Goal: Find specific page/section: Find specific page/section

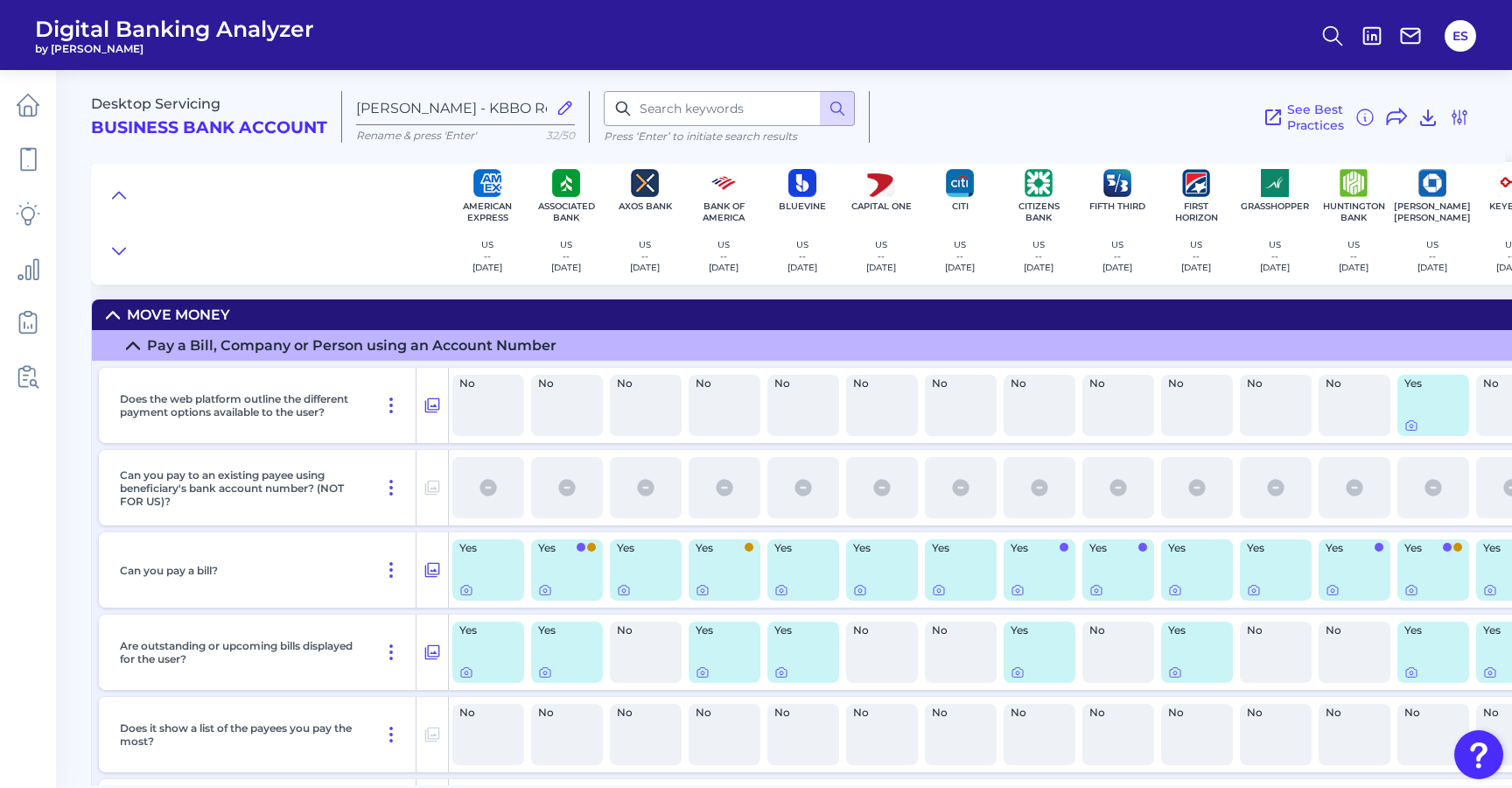
scroll to position [155, 0]
click at [131, 348] on icon at bounding box center [133, 345] width 14 height 14
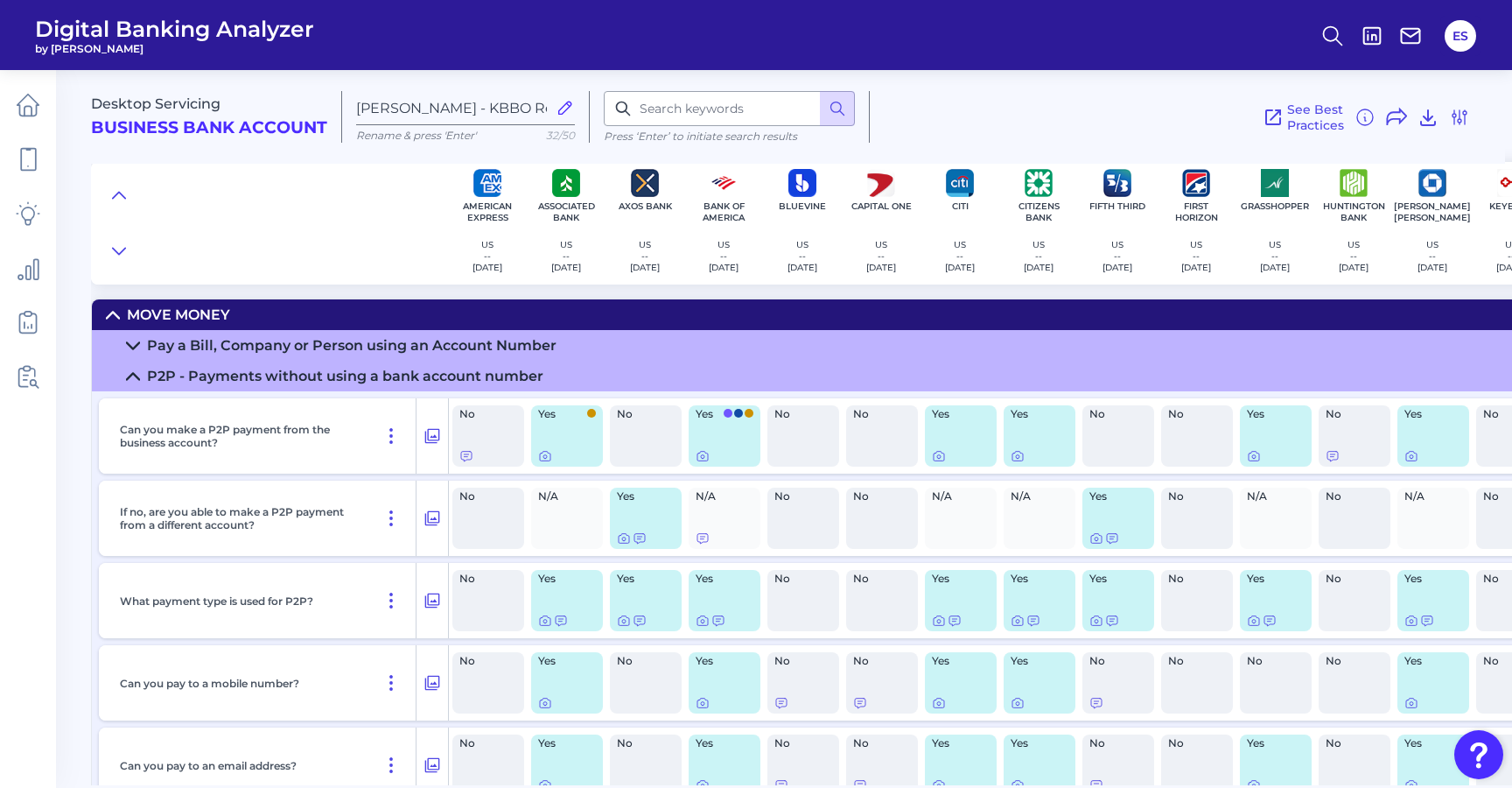
click at [131, 381] on icon at bounding box center [133, 375] width 14 height 14
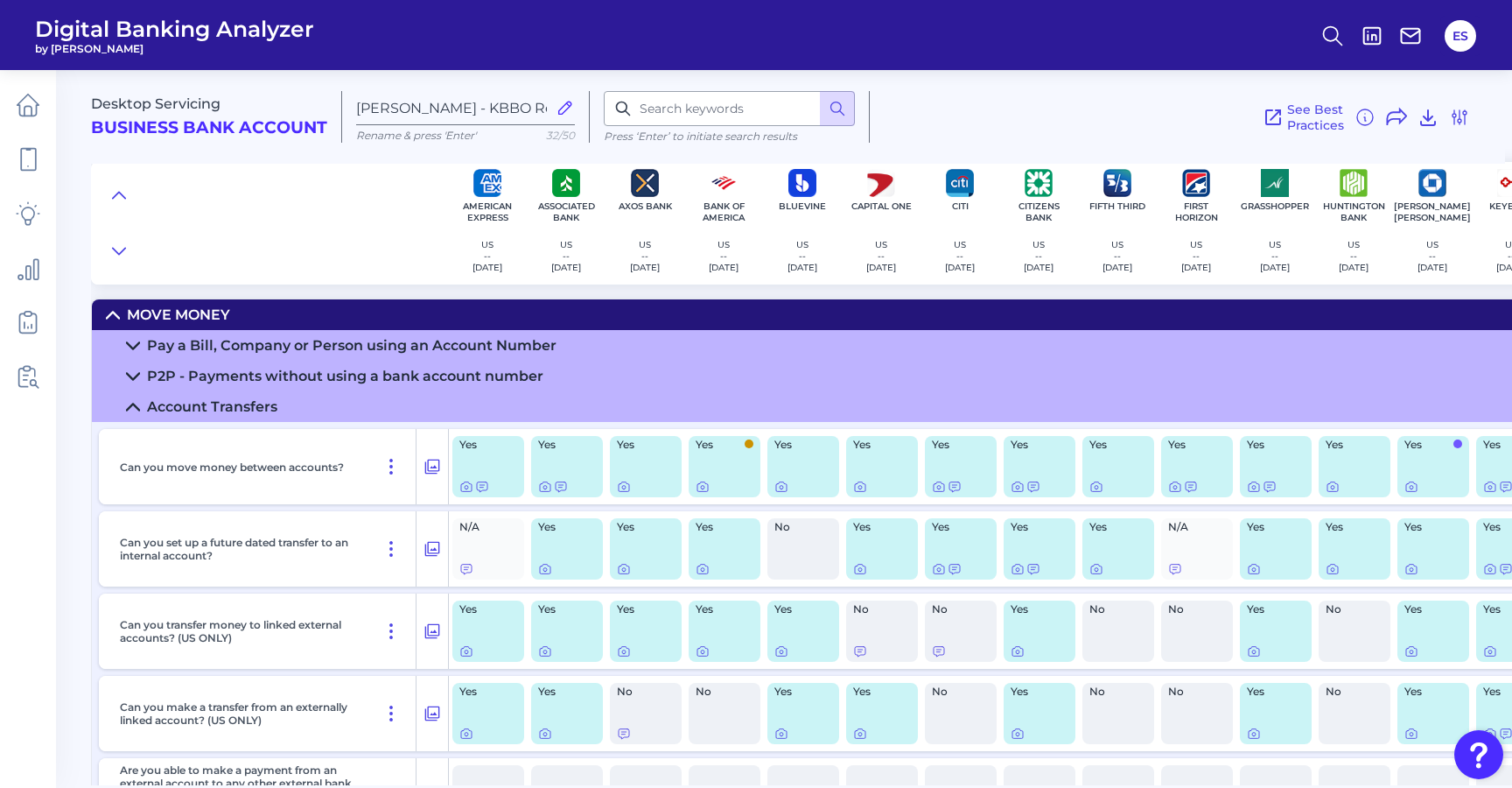
click at [114, 316] on icon at bounding box center [113, 314] width 14 height 14
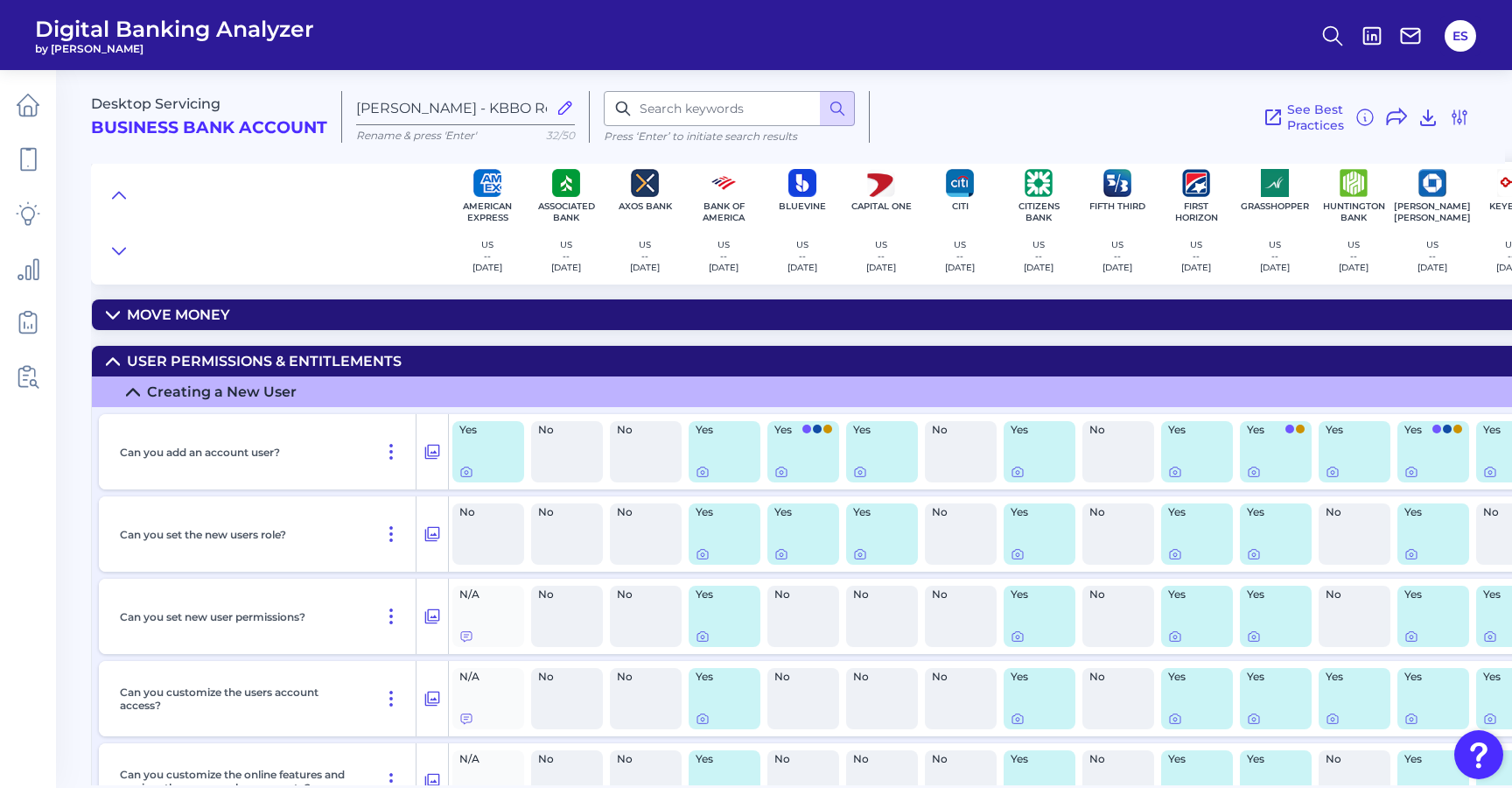
click at [118, 360] on icon at bounding box center [113, 361] width 14 height 14
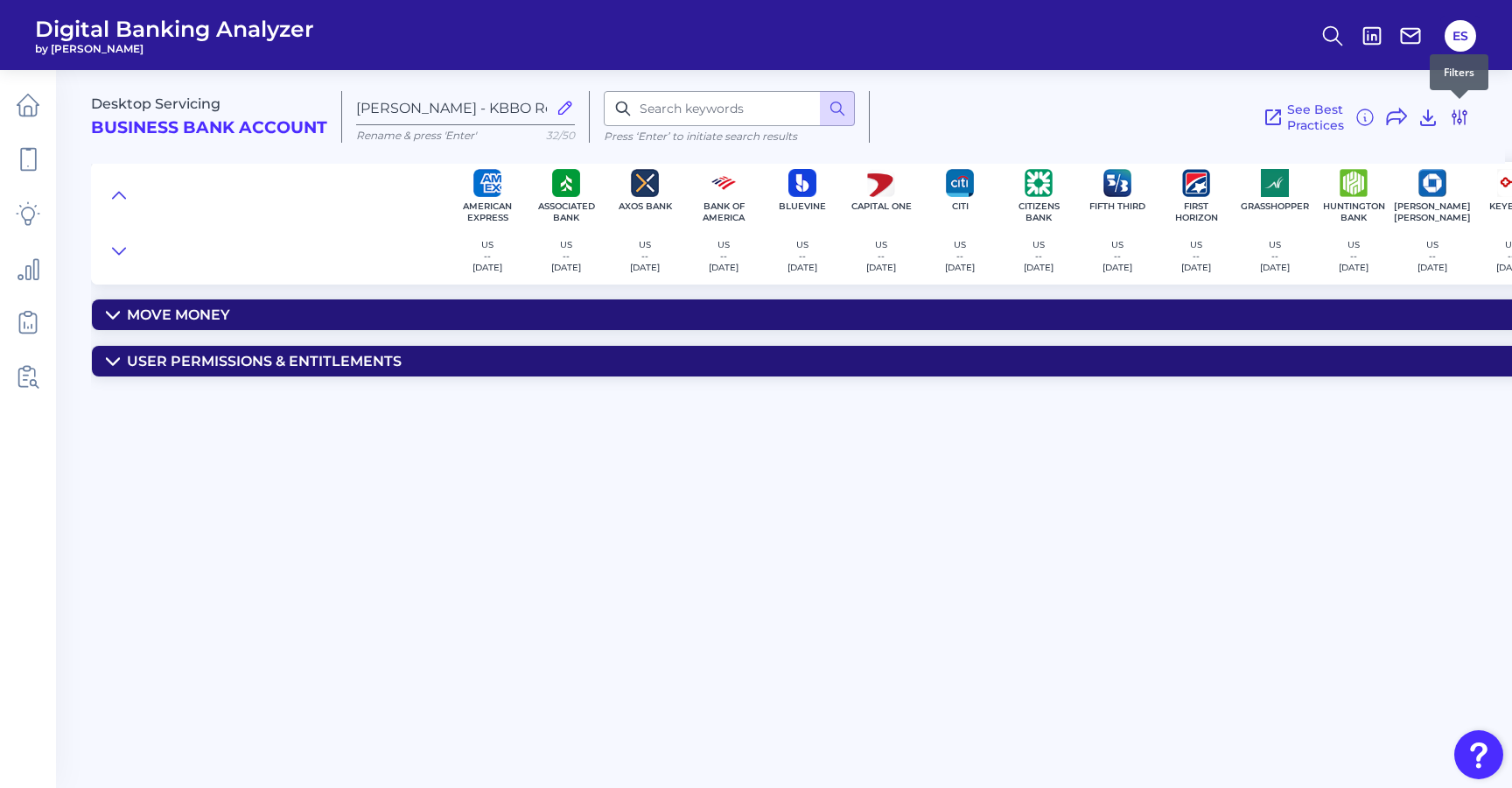
click at [1459, 117] on icon at bounding box center [1459, 116] width 14 height 14
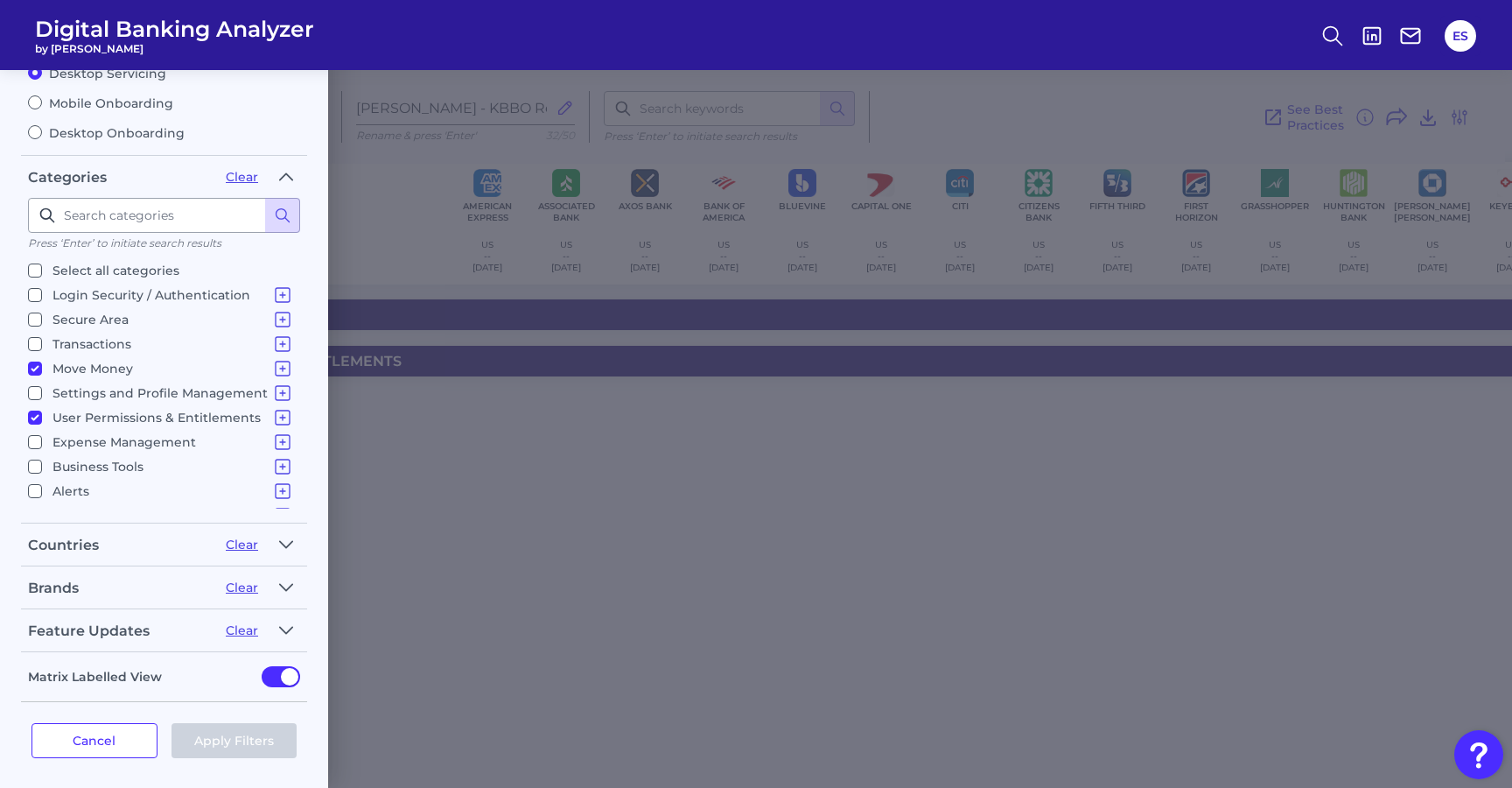
scroll to position [0, 0]
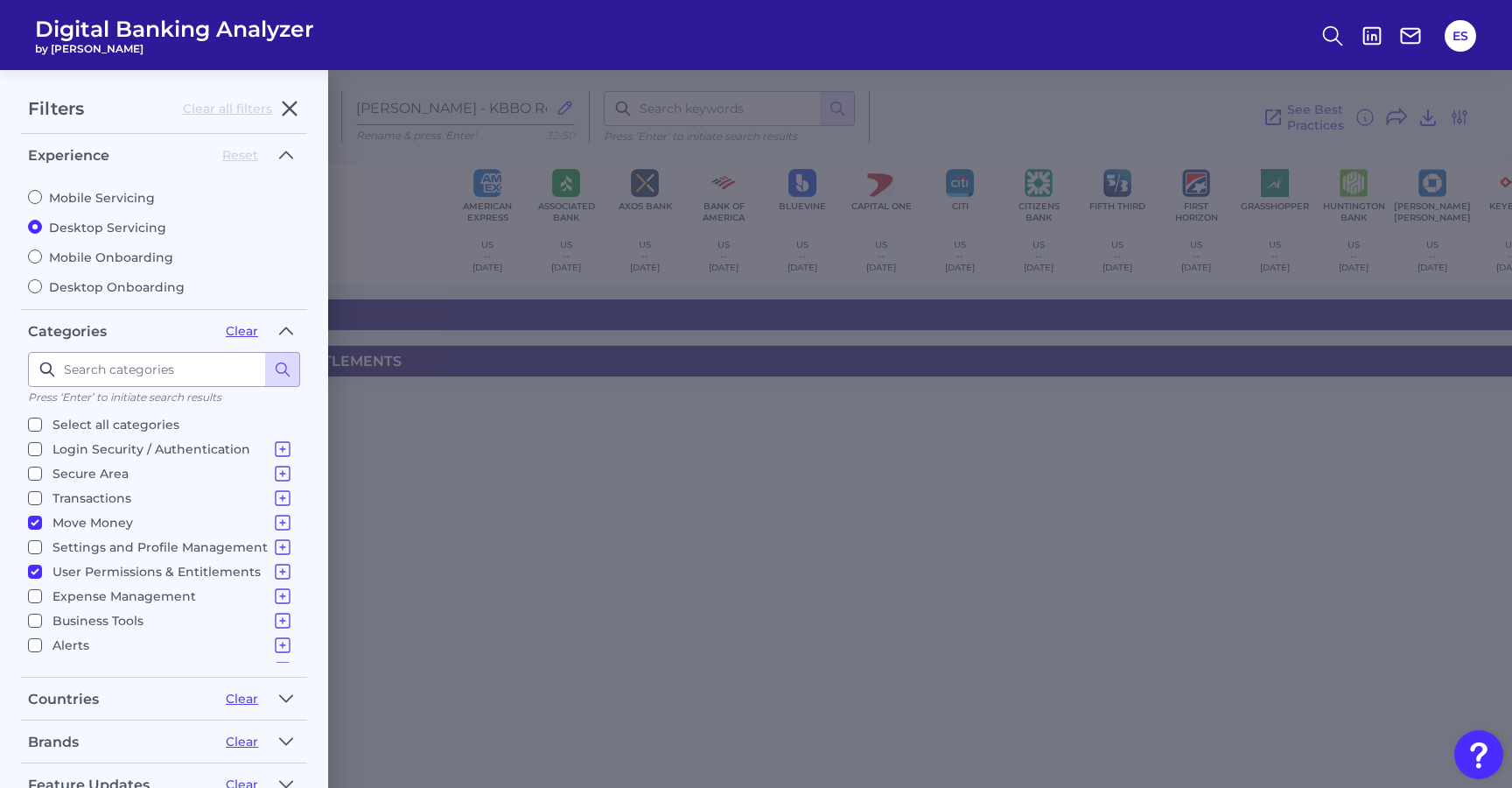
click at [34, 421] on input "Select all categories" at bounding box center [35, 424] width 14 height 14
checkbox input "true"
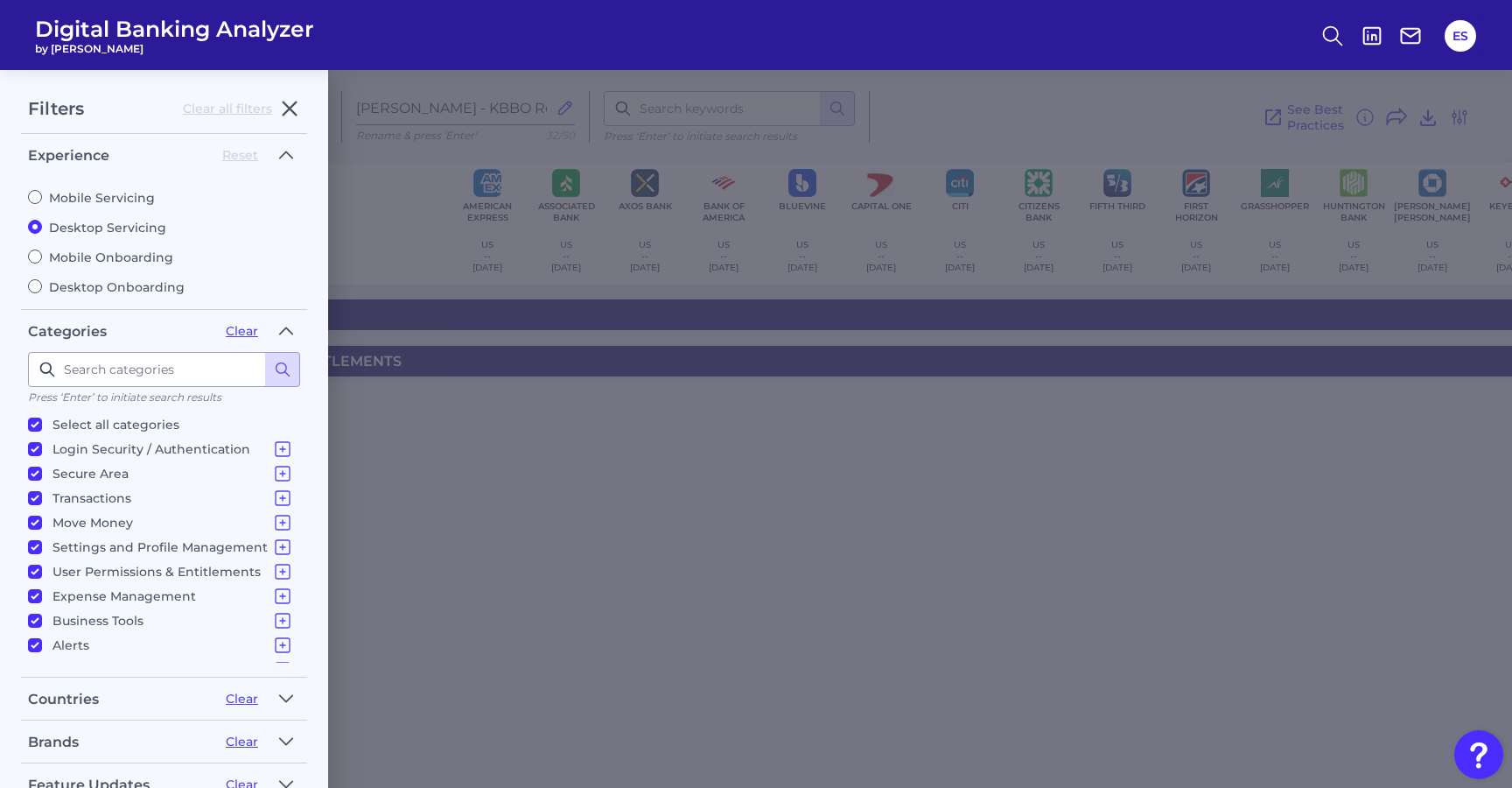
checkbox input "true"
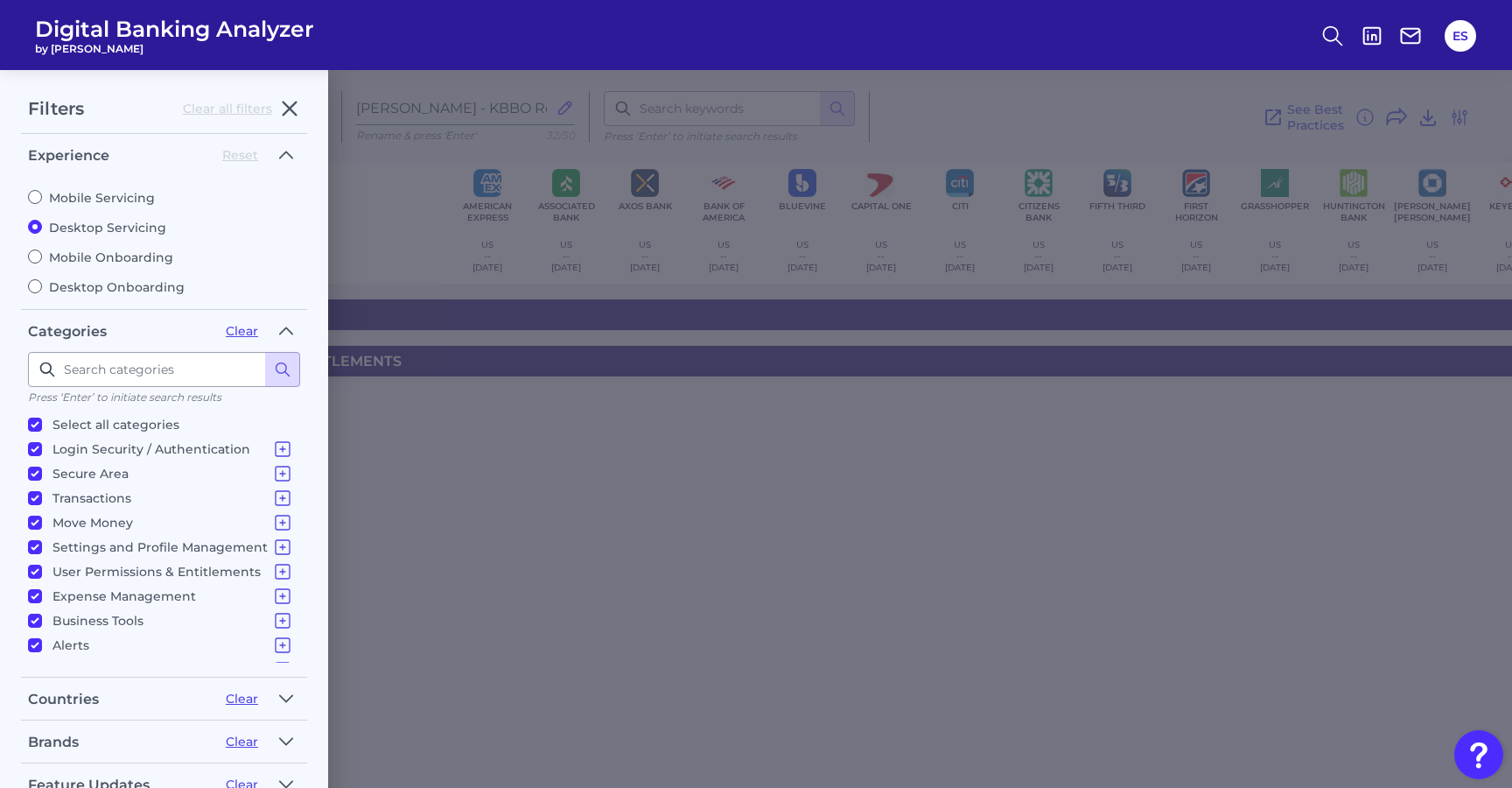
checkbox input "true"
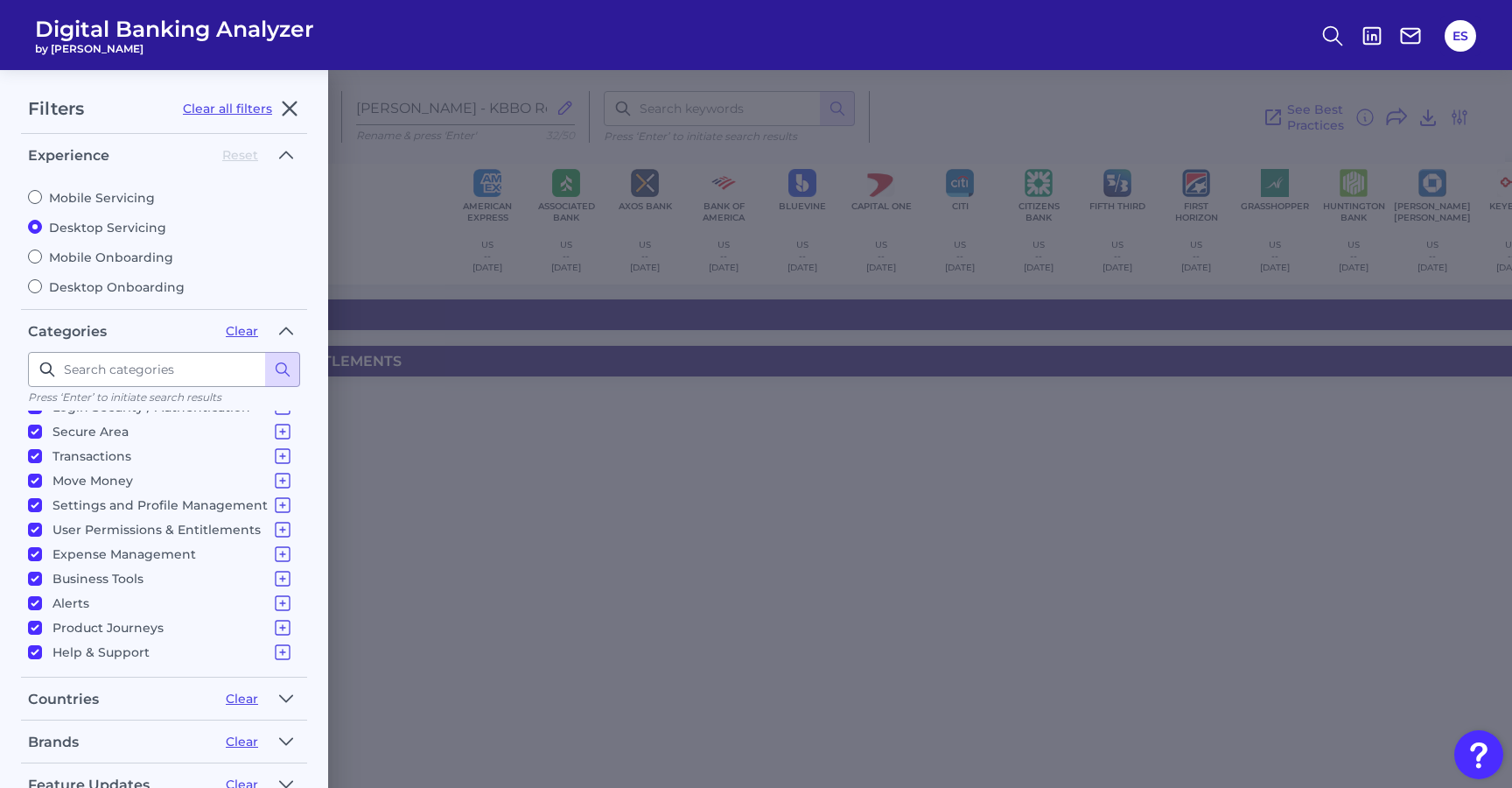
scroll to position [155, 0]
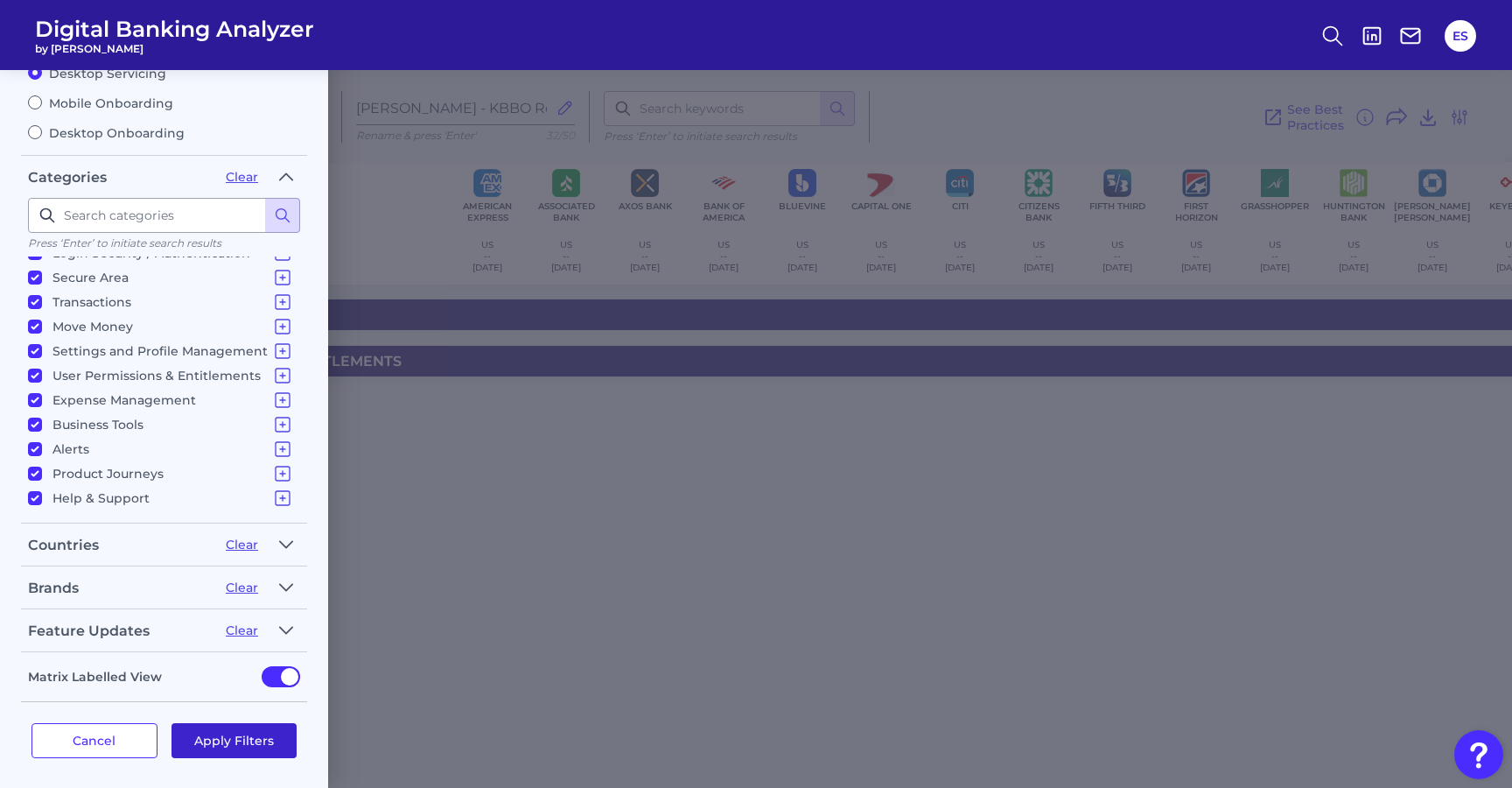
click at [210, 733] on button "Apply Filters" at bounding box center [234, 741] width 126 height 35
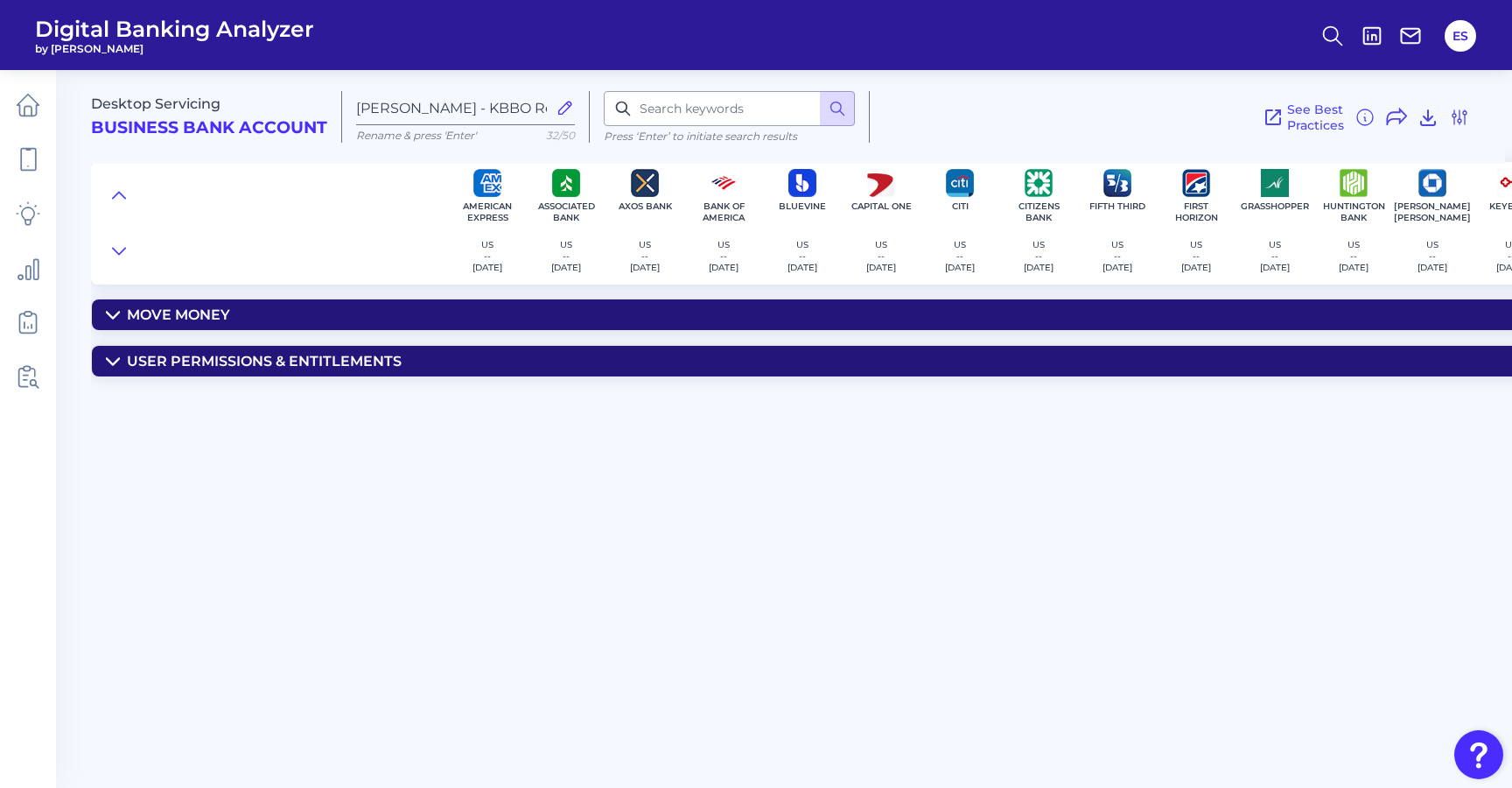
scroll to position [0, 0]
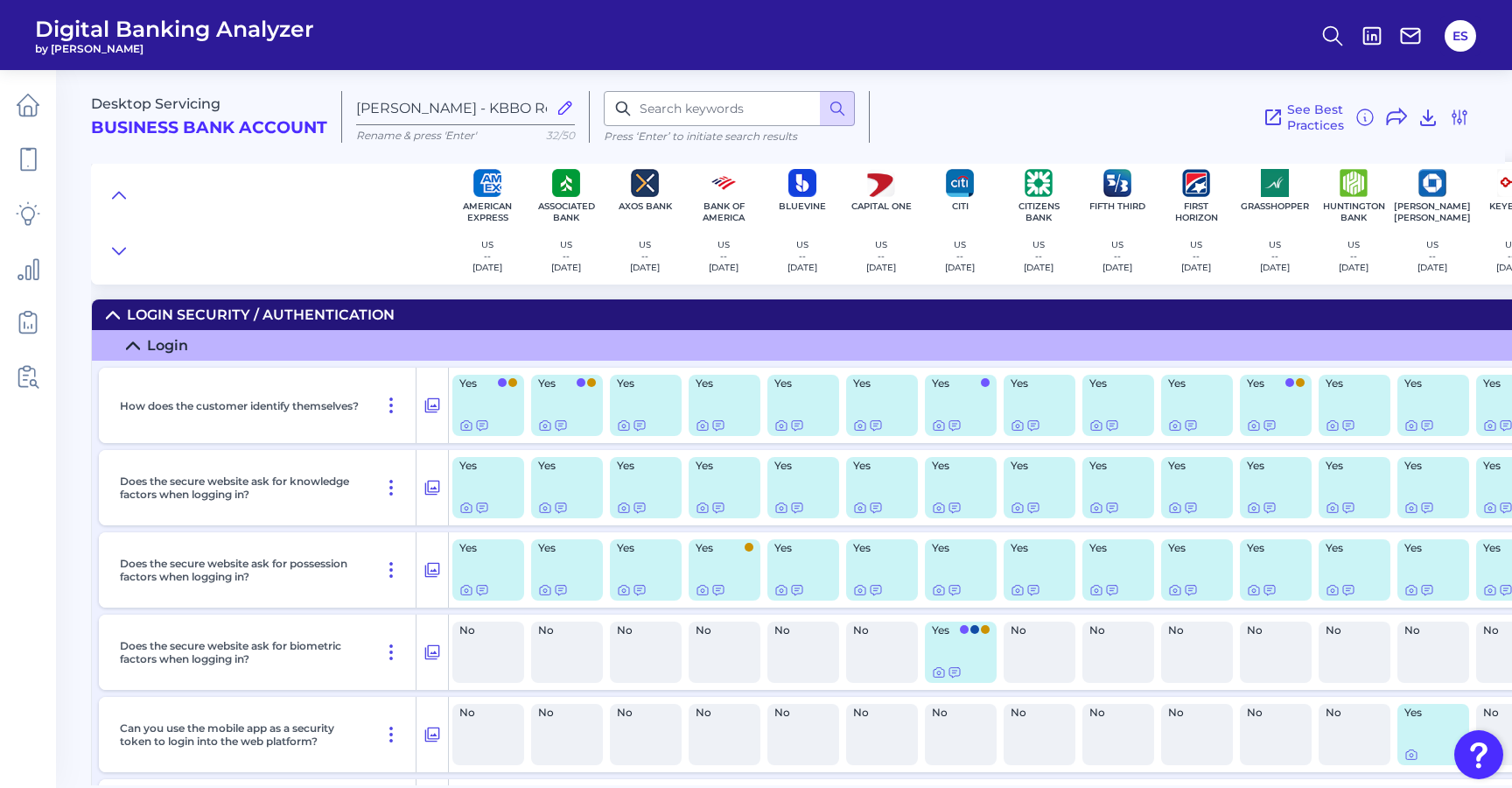
click at [119, 312] on icon at bounding box center [113, 314] width 14 height 14
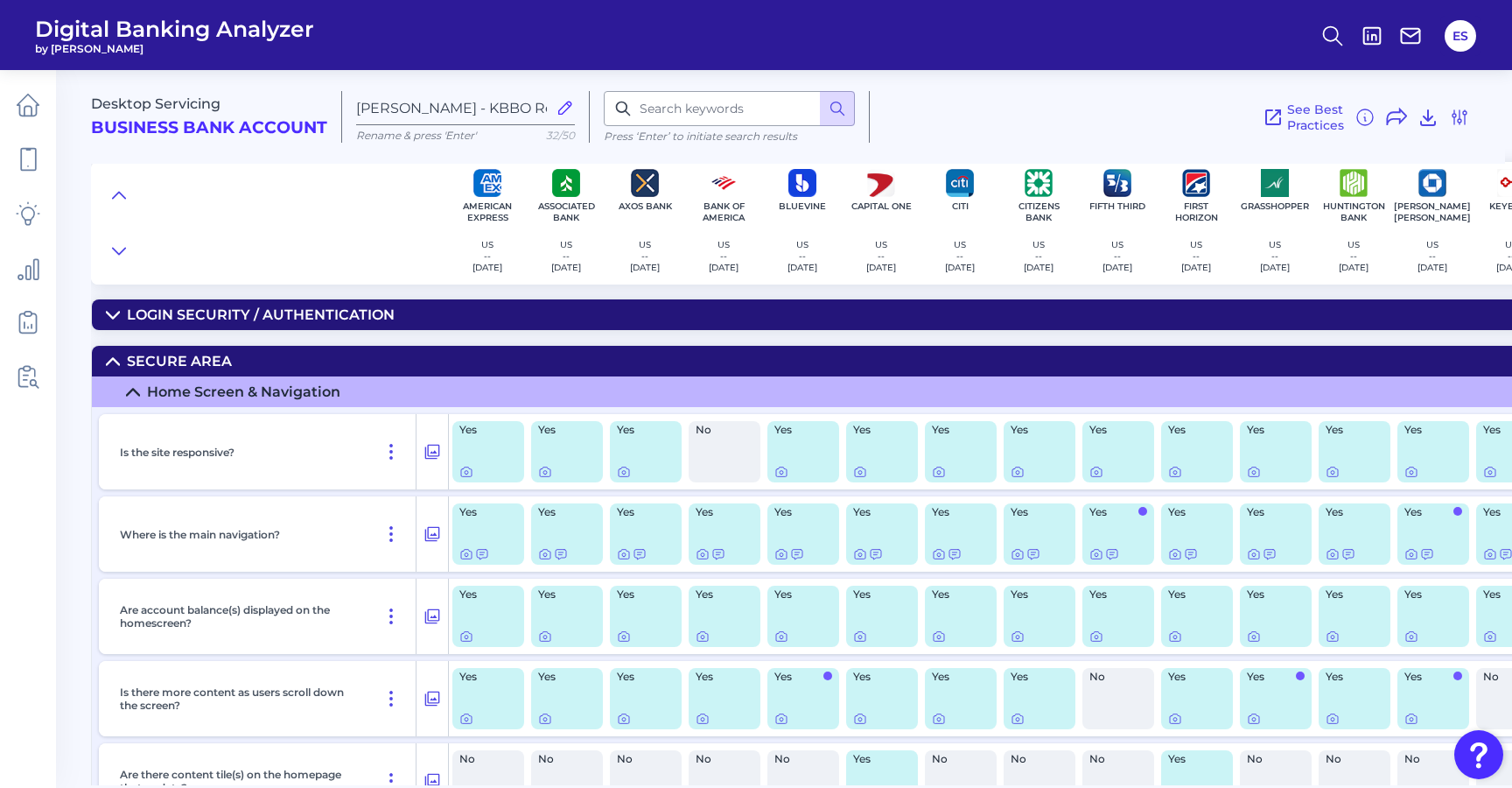
click at [115, 356] on icon at bounding box center [113, 361] width 14 height 14
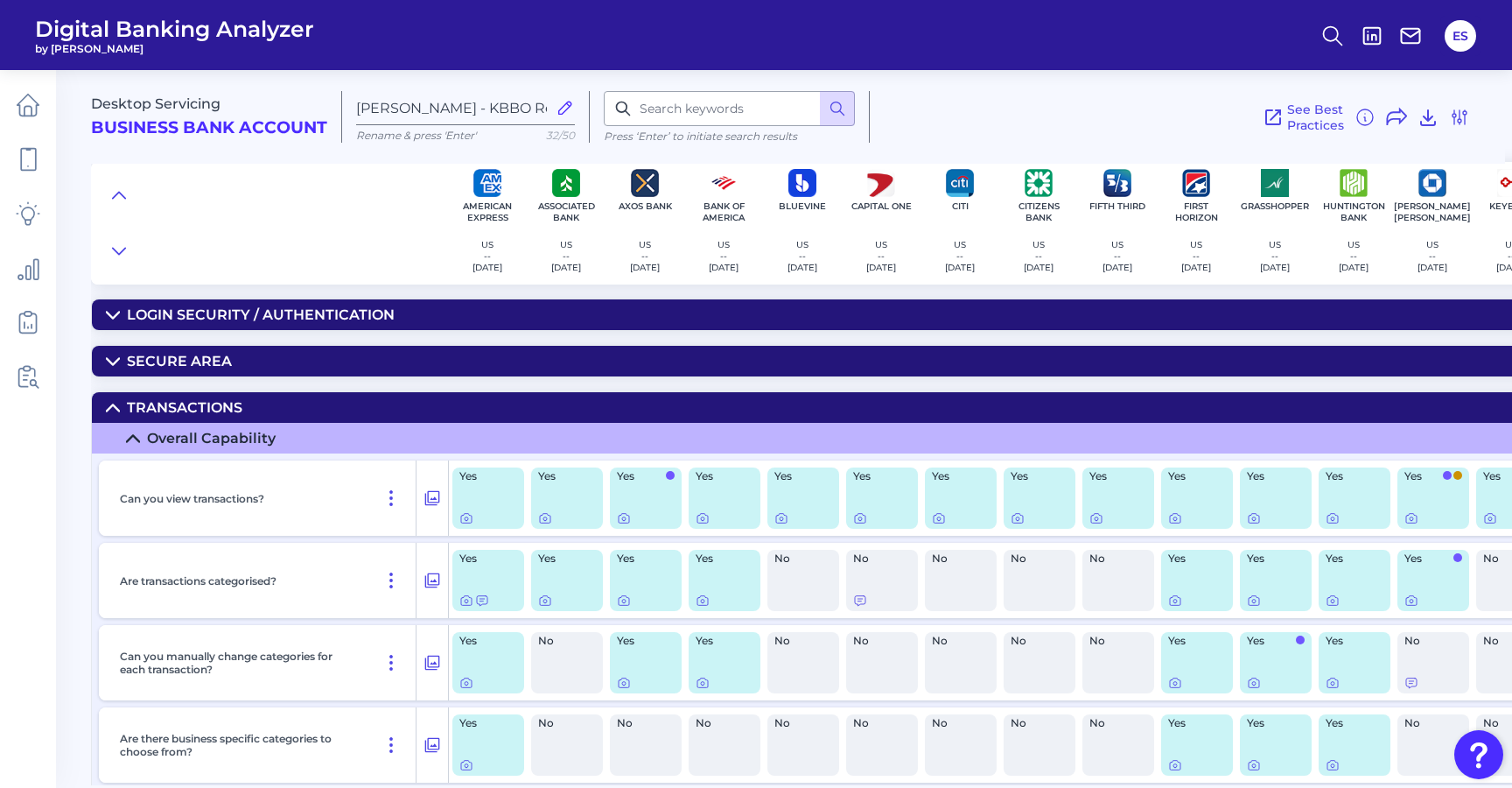
click at [116, 403] on icon at bounding box center [113, 407] width 14 height 14
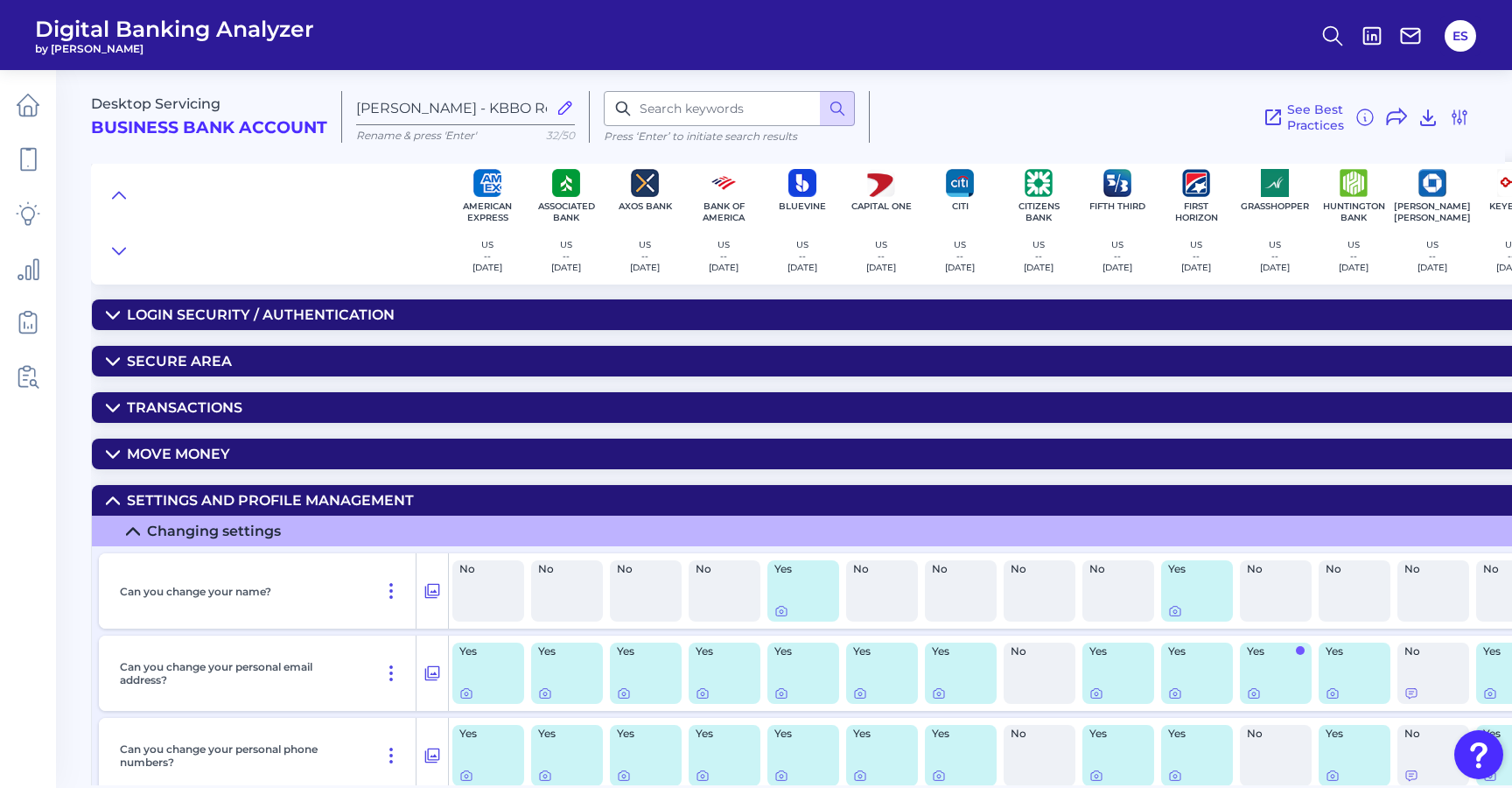
click at [113, 501] on icon at bounding box center [113, 500] width 14 height 14
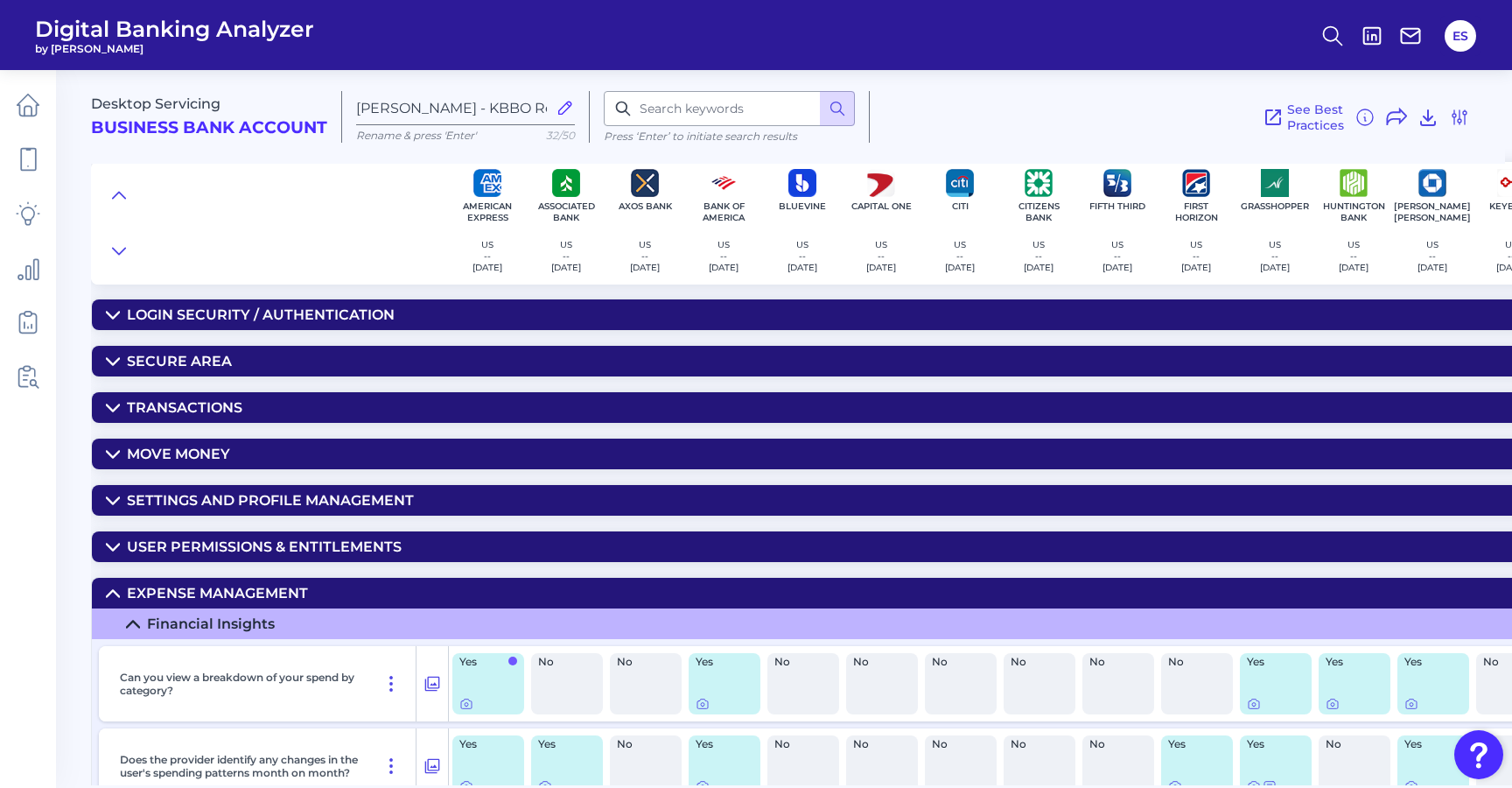
click at [112, 589] on icon at bounding box center [113, 593] width 14 height 14
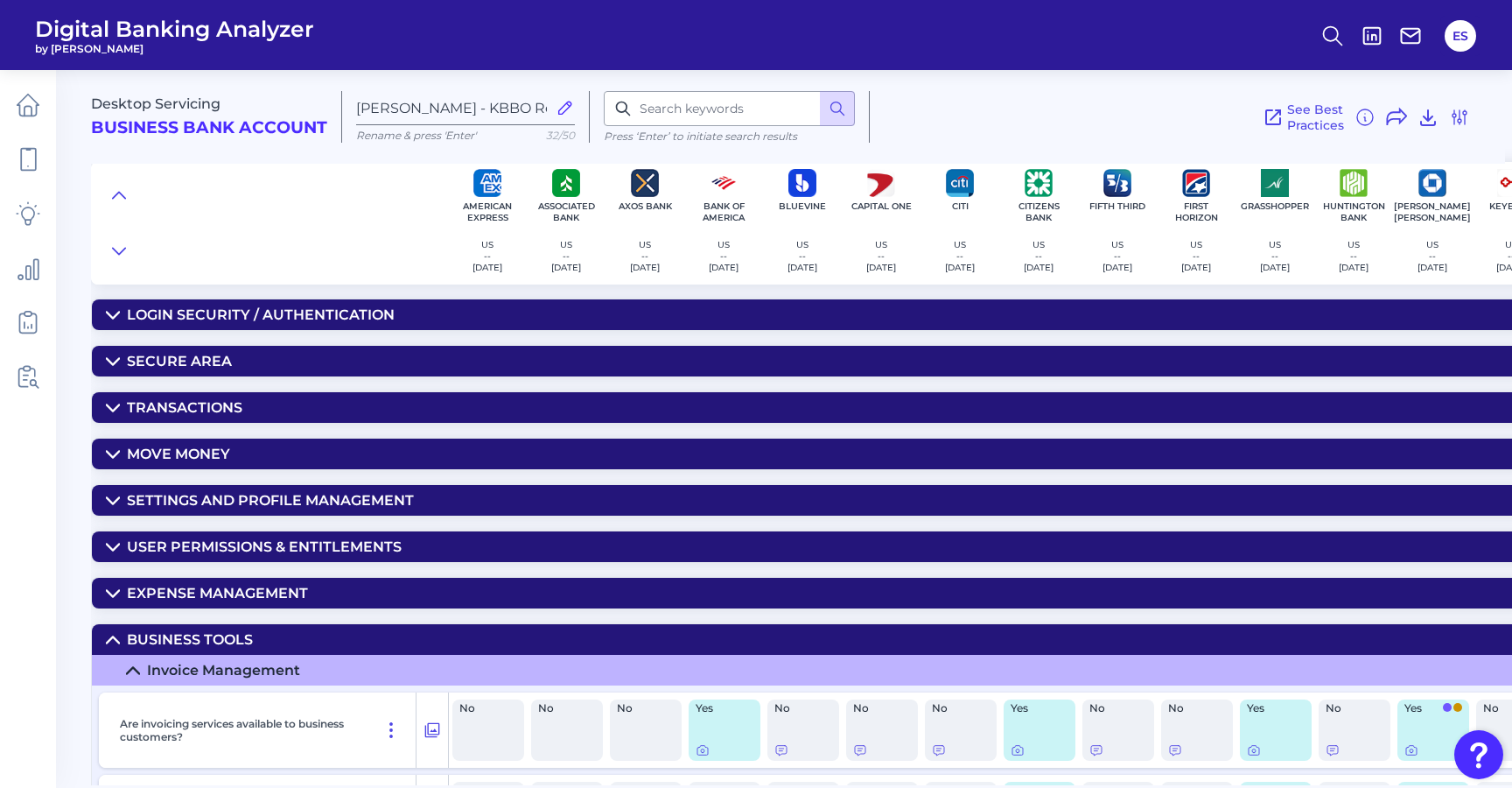
click at [116, 637] on icon at bounding box center [113, 639] width 14 height 14
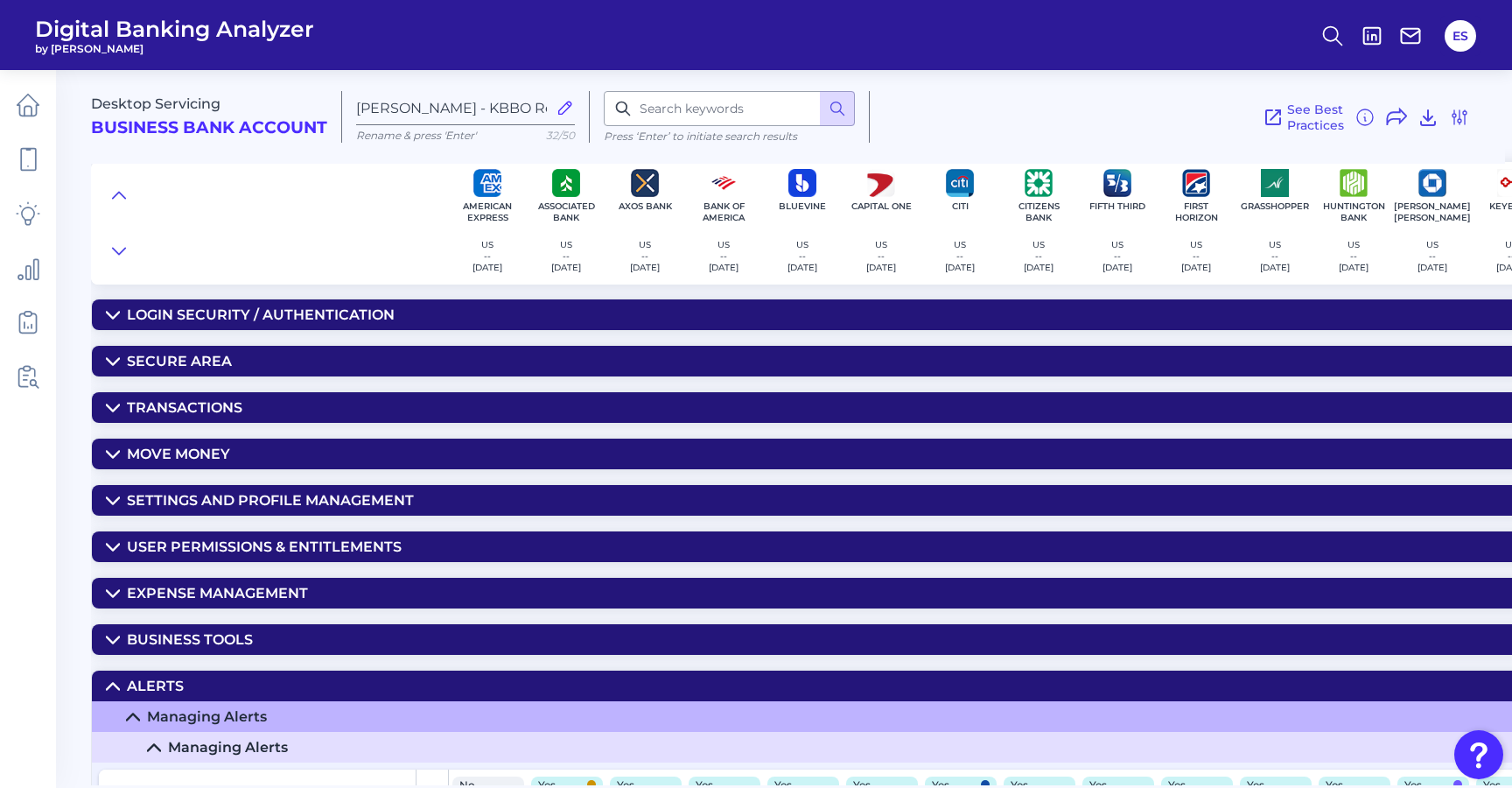
click at [112, 685] on icon at bounding box center [113, 685] width 14 height 14
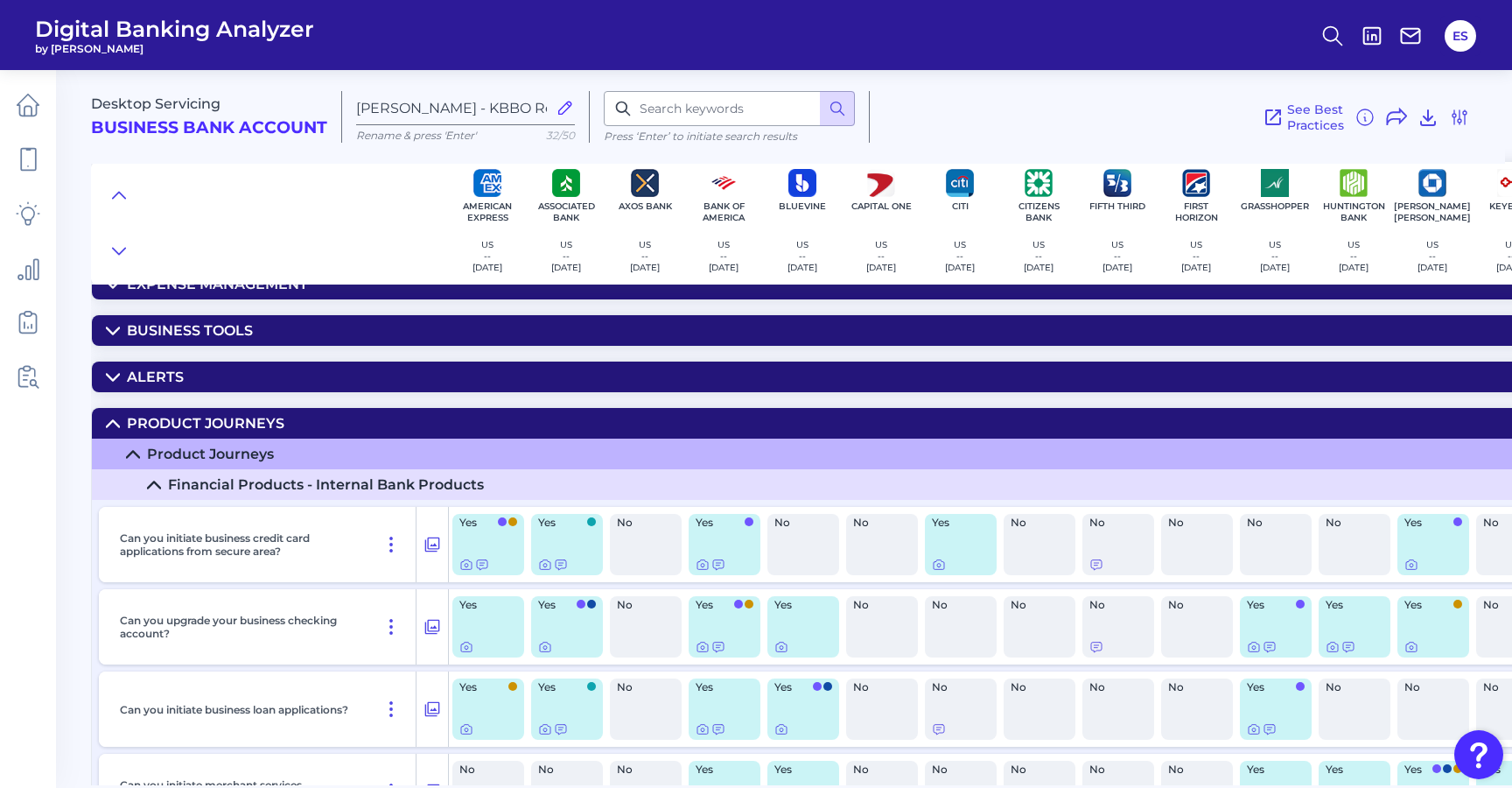
scroll to position [263, 0]
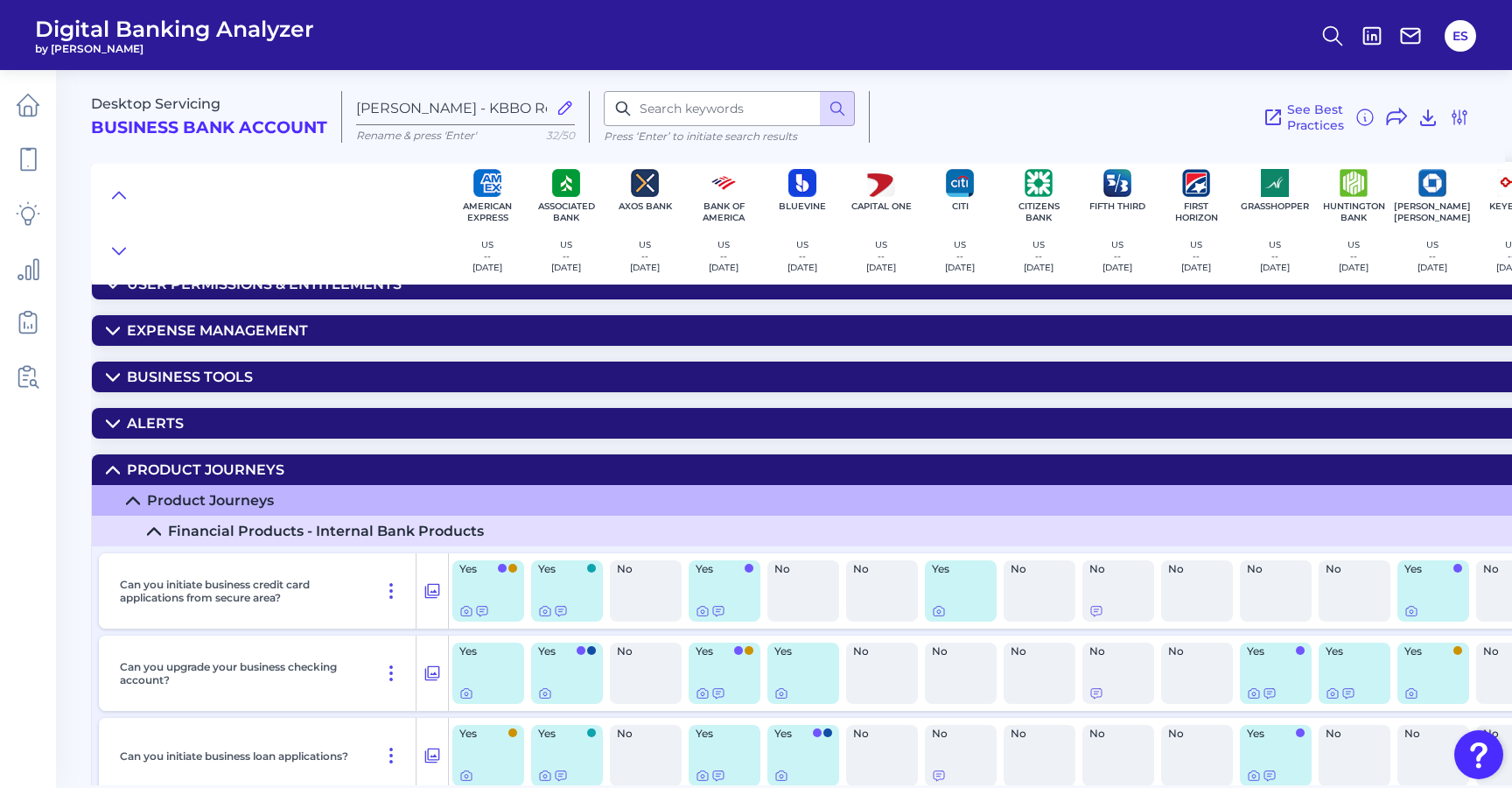
click at [116, 463] on summary "Product Journeys" at bounding box center [1451, 470] width 2720 height 31
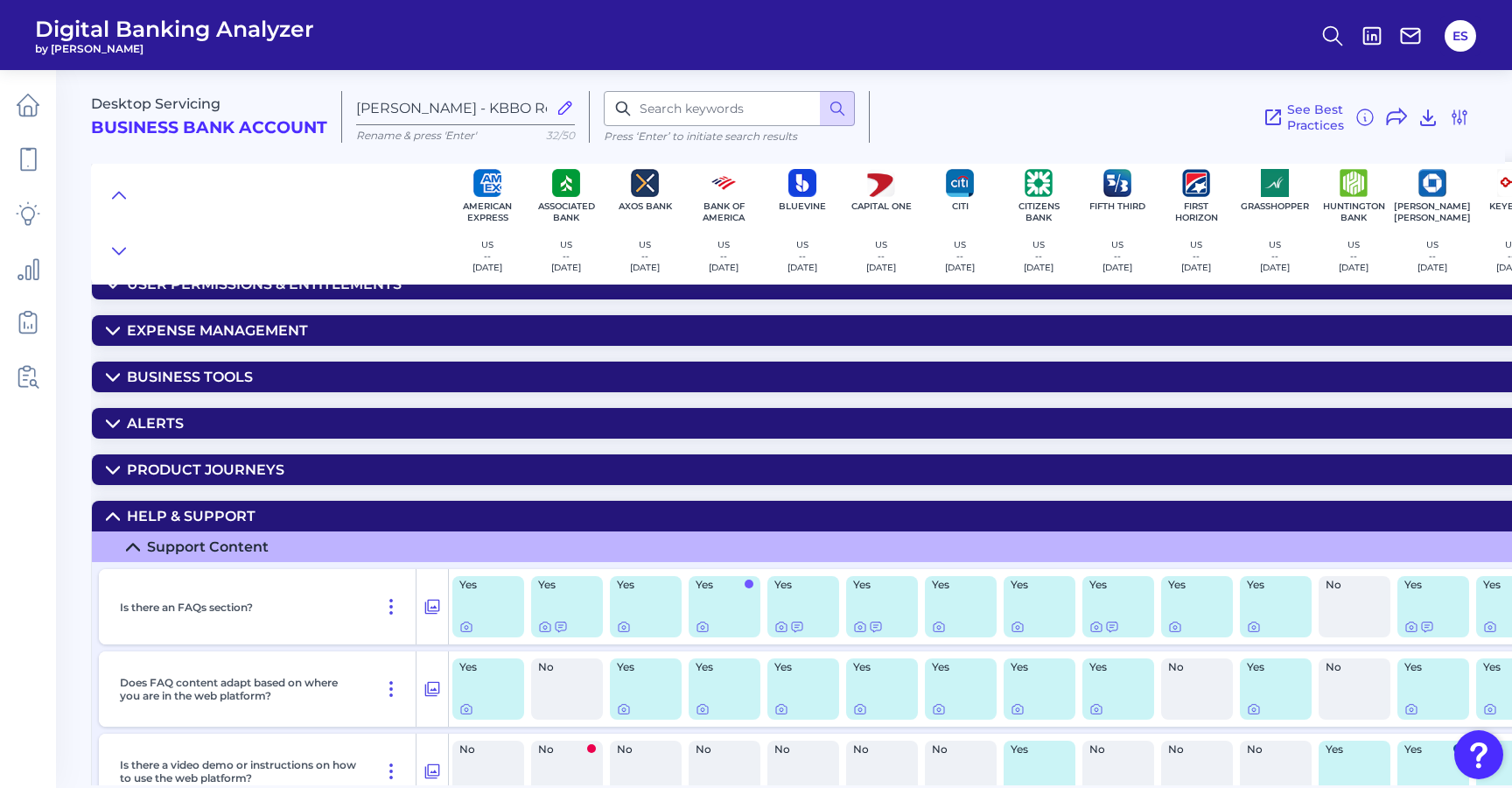
click at [113, 524] on icon at bounding box center [113, 516] width 14 height 14
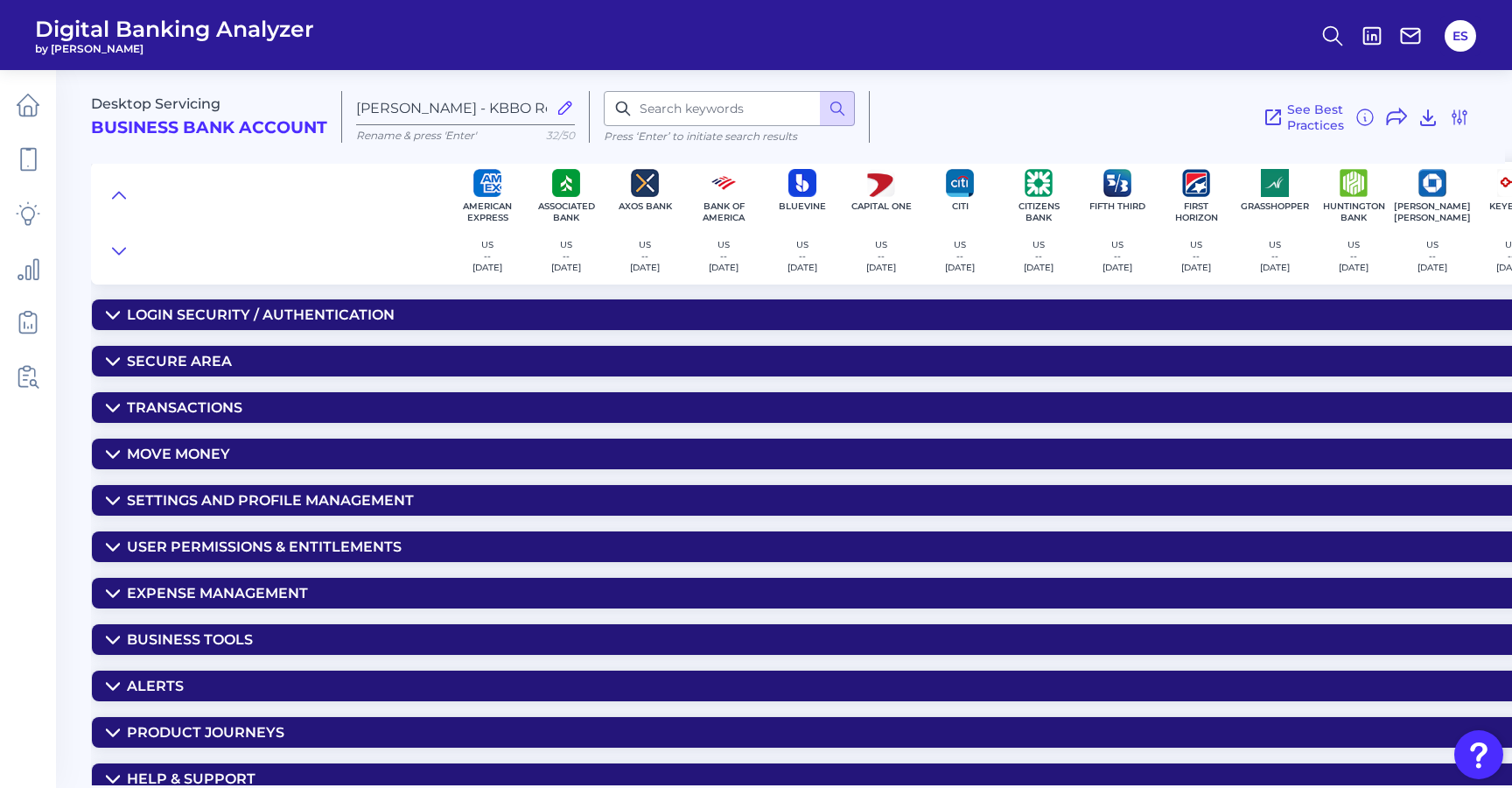
scroll to position [21, 0]
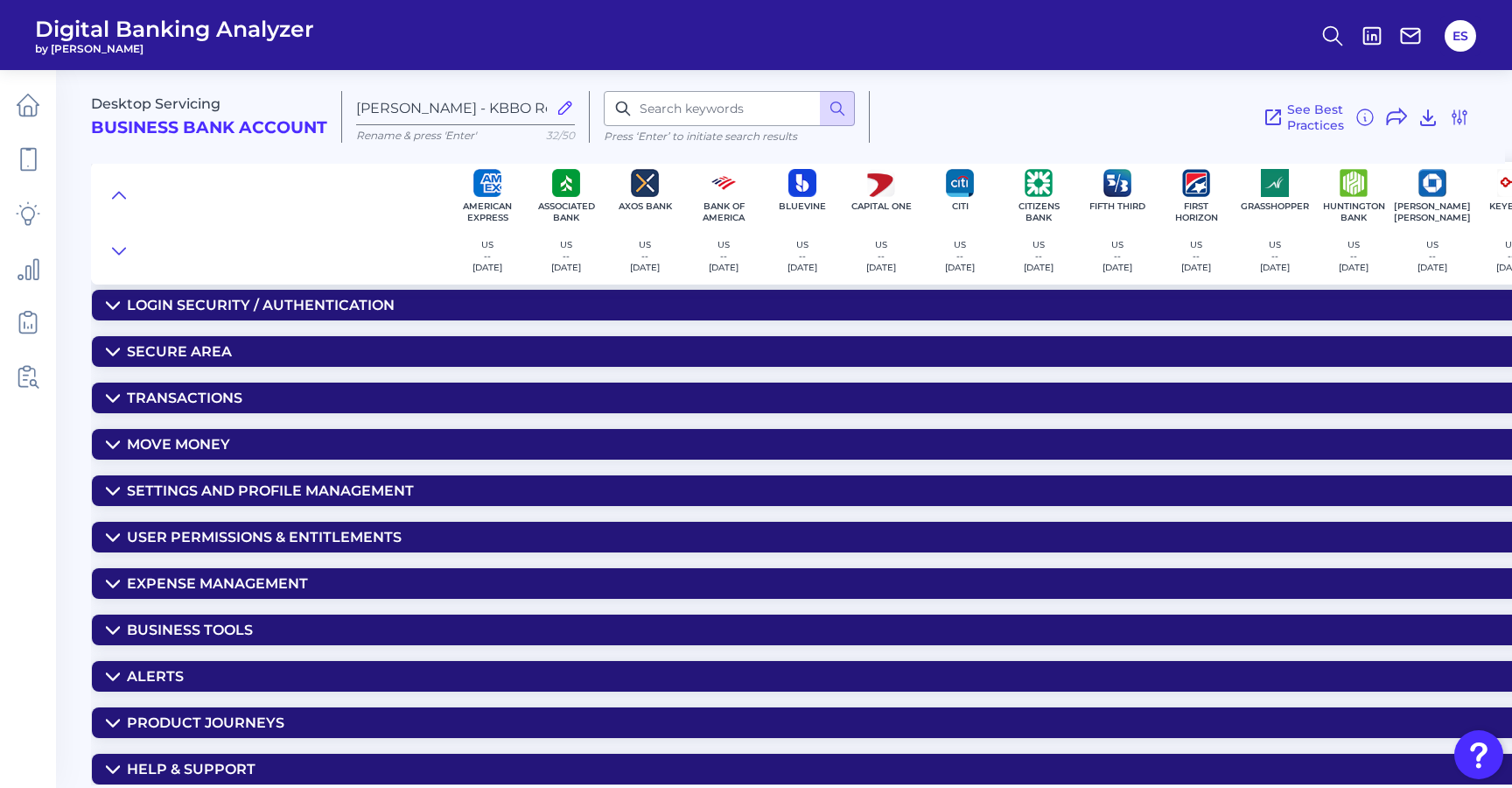
click at [114, 716] on icon at bounding box center [113, 723] width 14 height 14
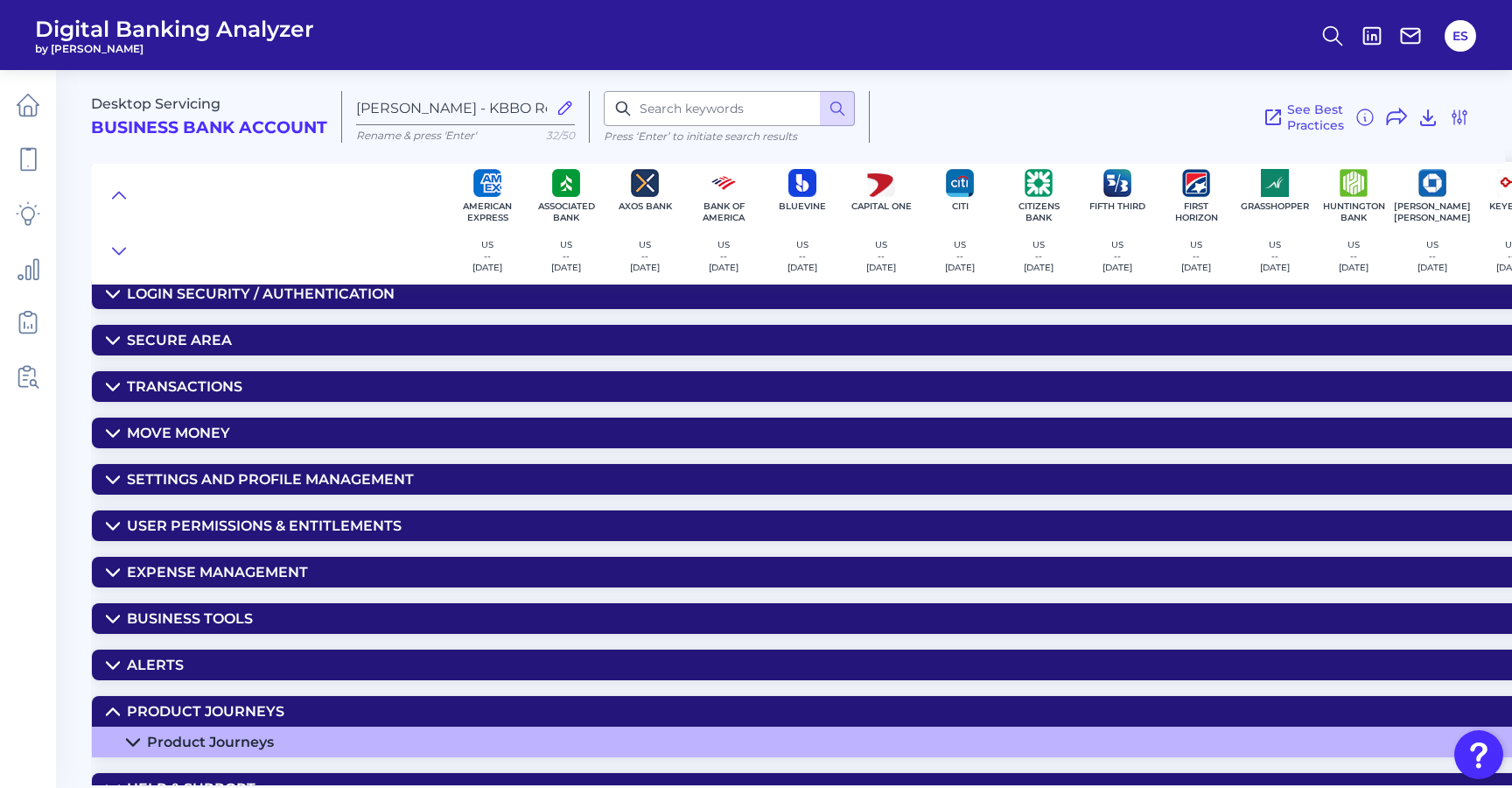
scroll to position [53, 0]
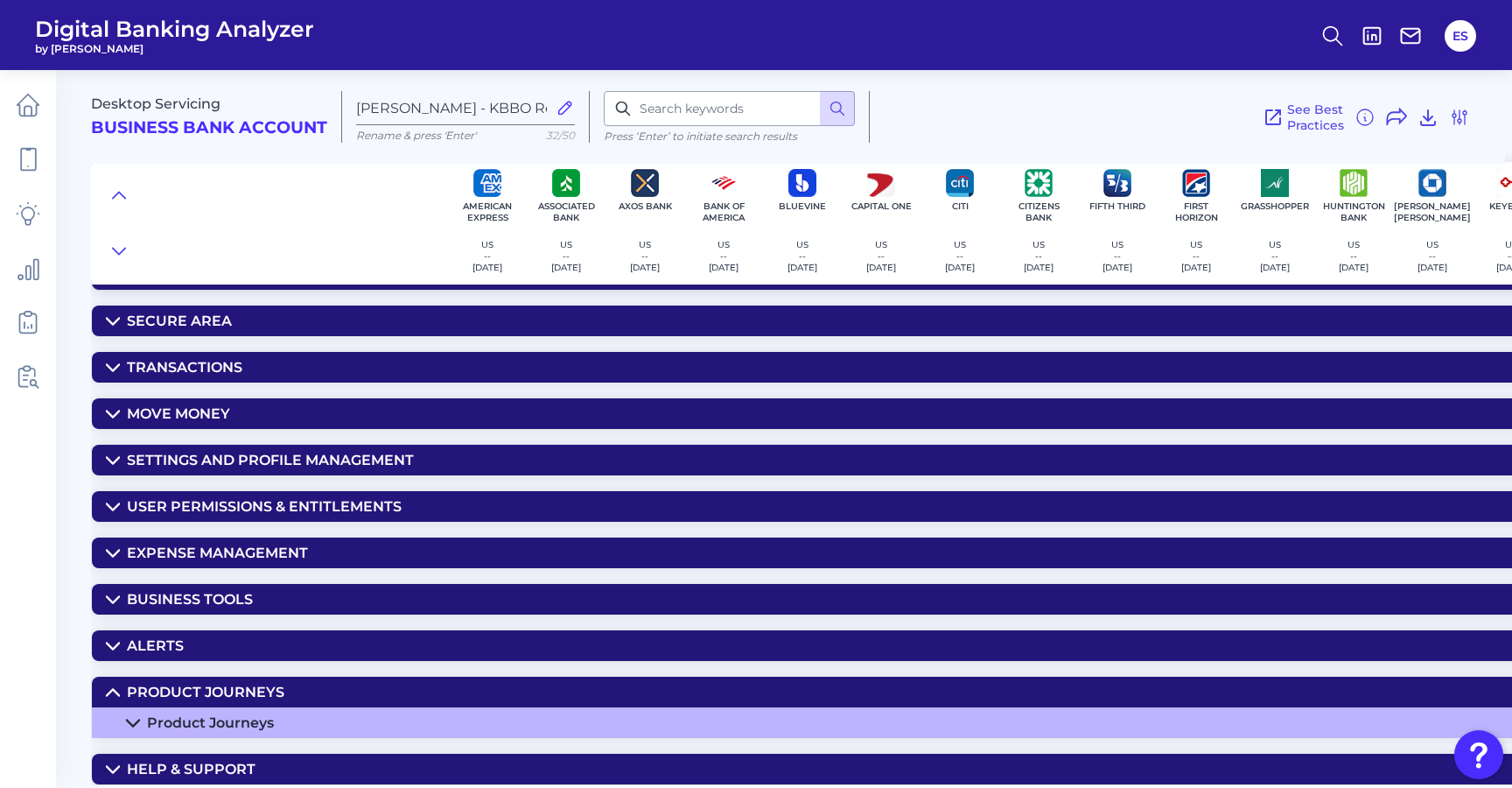
click at [136, 716] on icon at bounding box center [133, 723] width 14 height 14
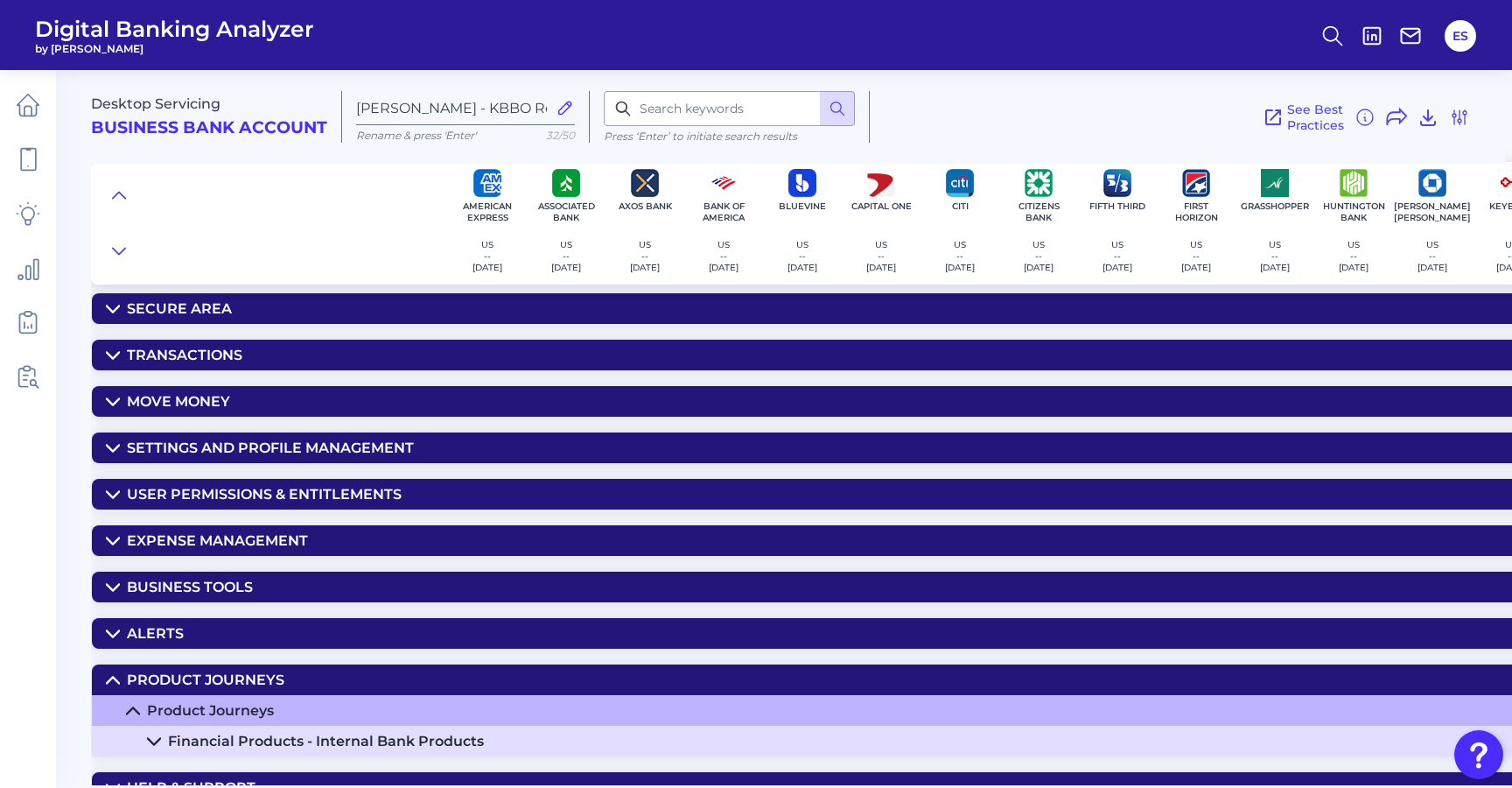
scroll to position [83, 0]
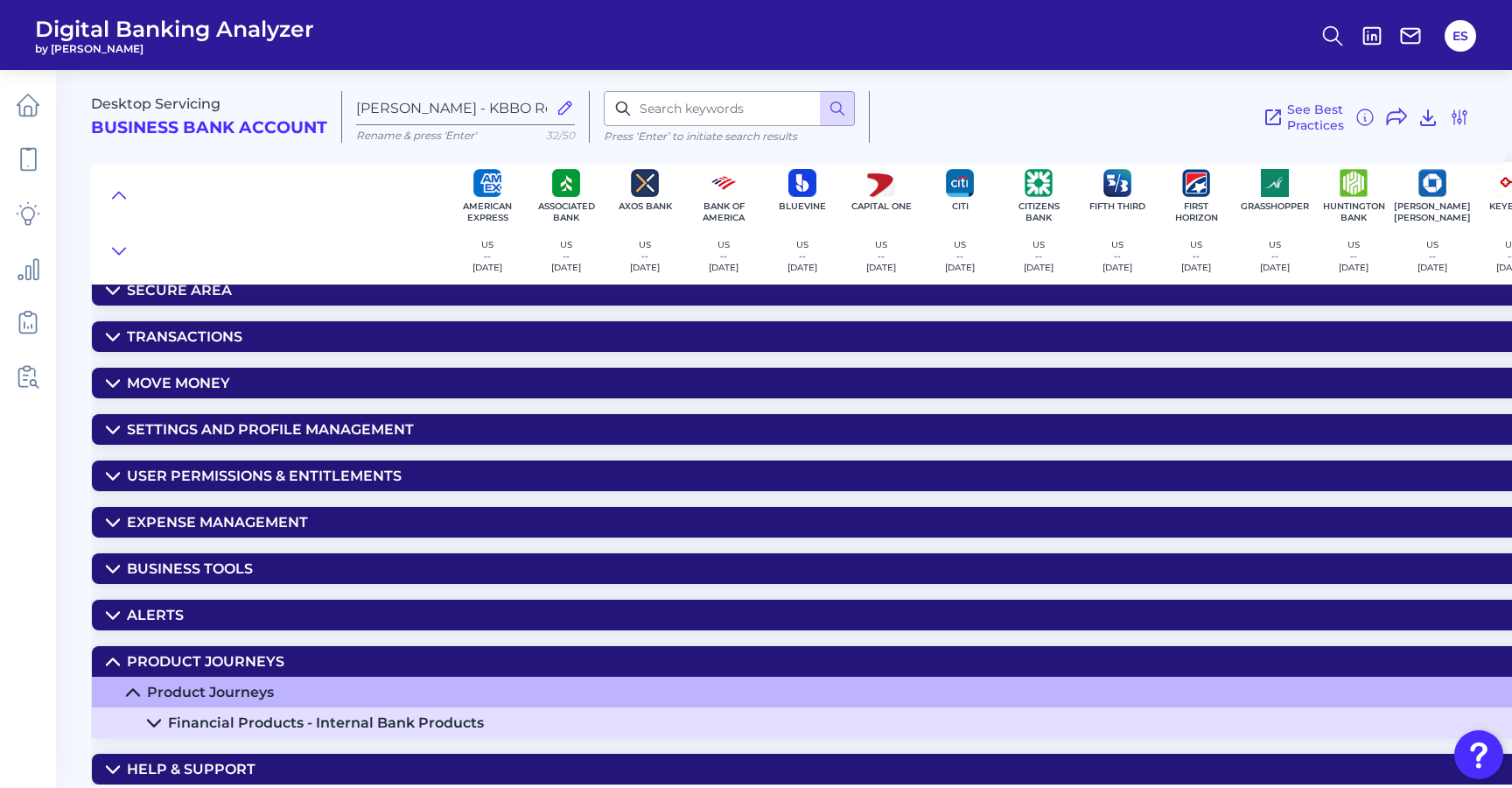
click at [143, 717] on summary "Financial Products - Internal Bank Products" at bounding box center [1451, 723] width 2720 height 31
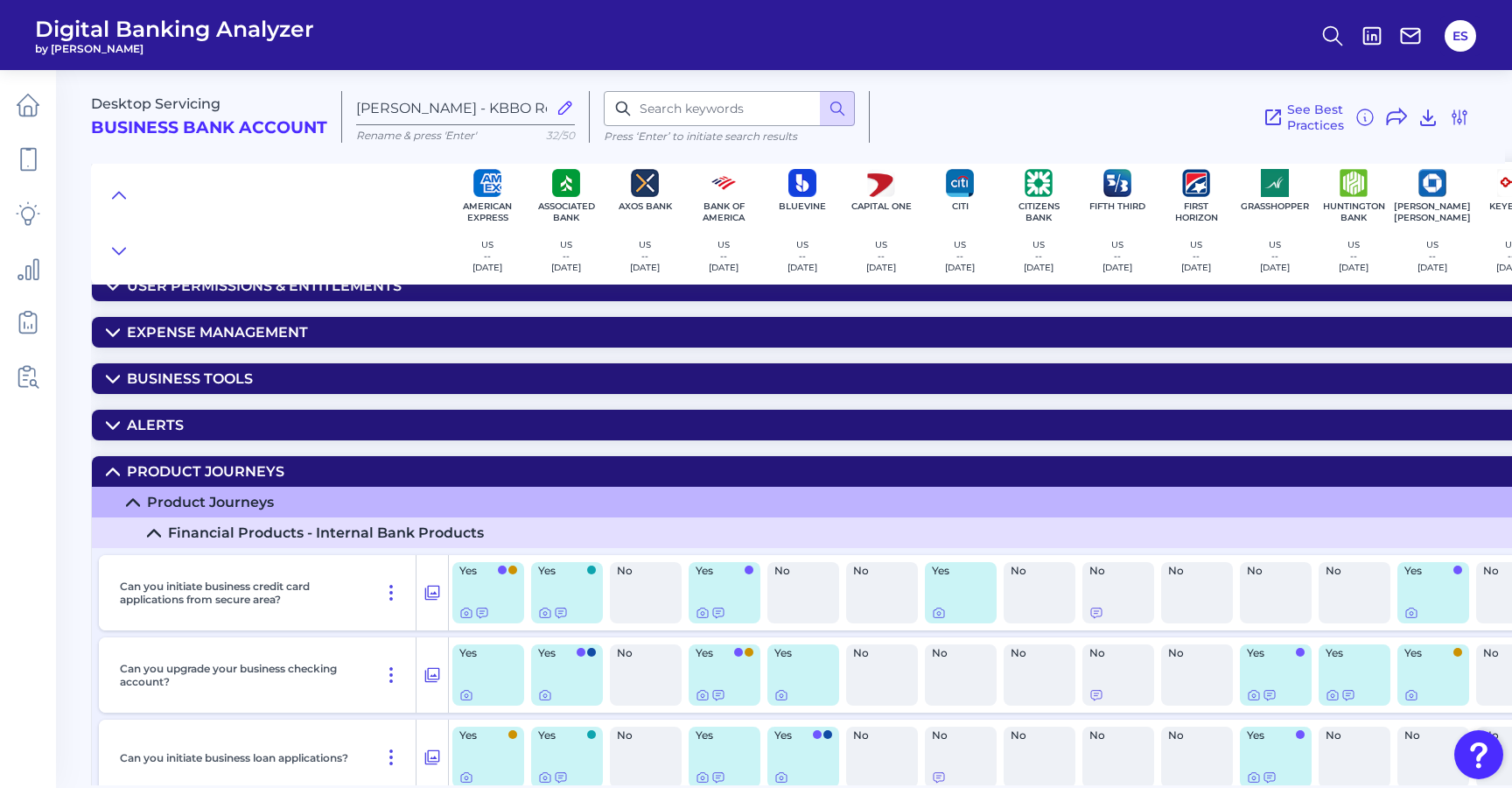
scroll to position [0, 0]
